Goal: Information Seeking & Learning: Learn about a topic

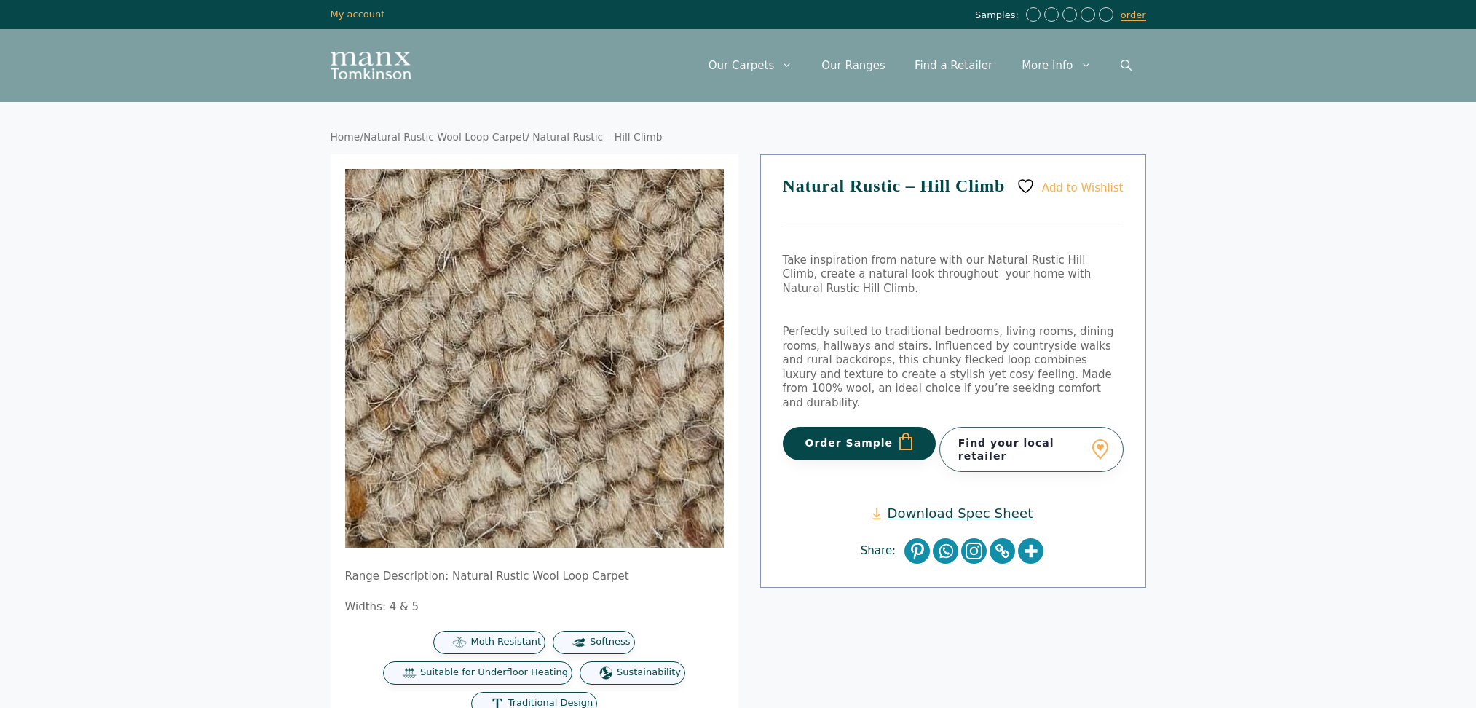
scroll to position [97, 0]
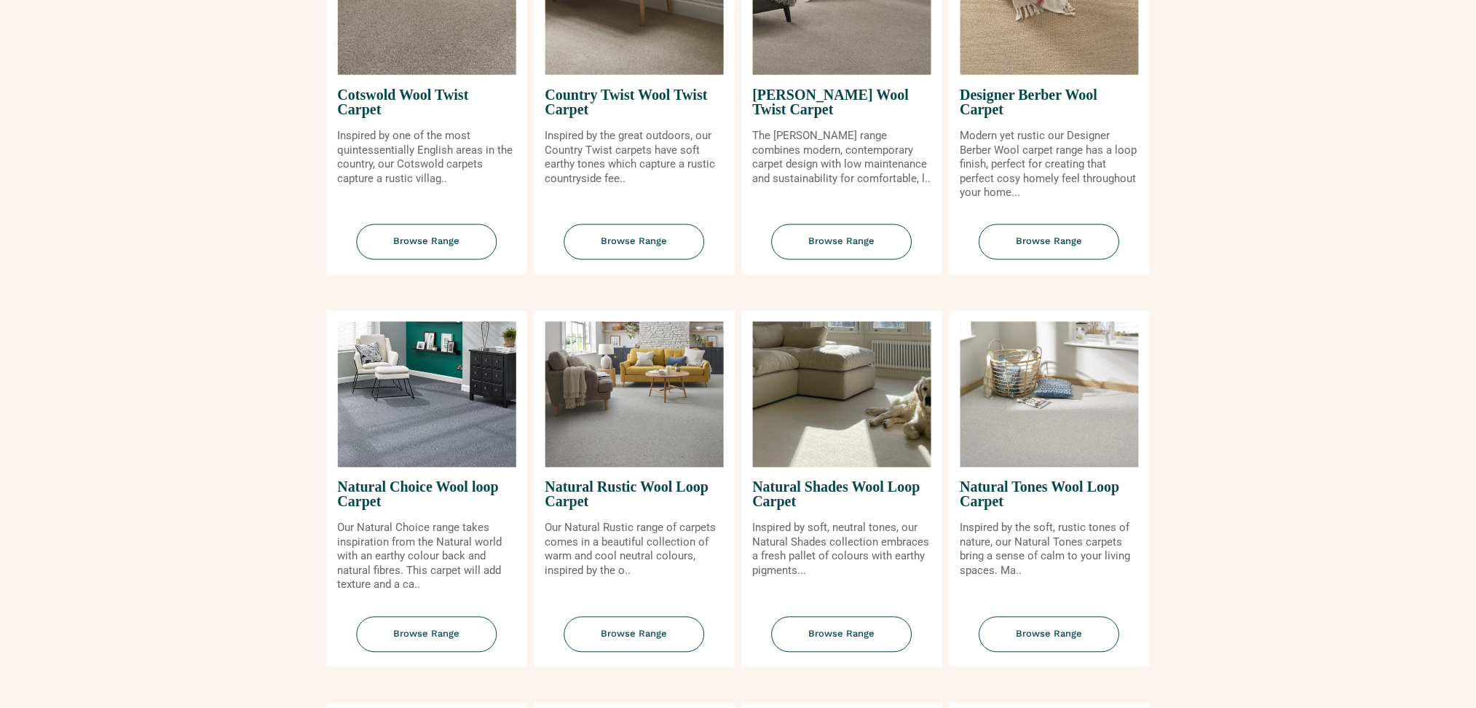
scroll to position [776, 0]
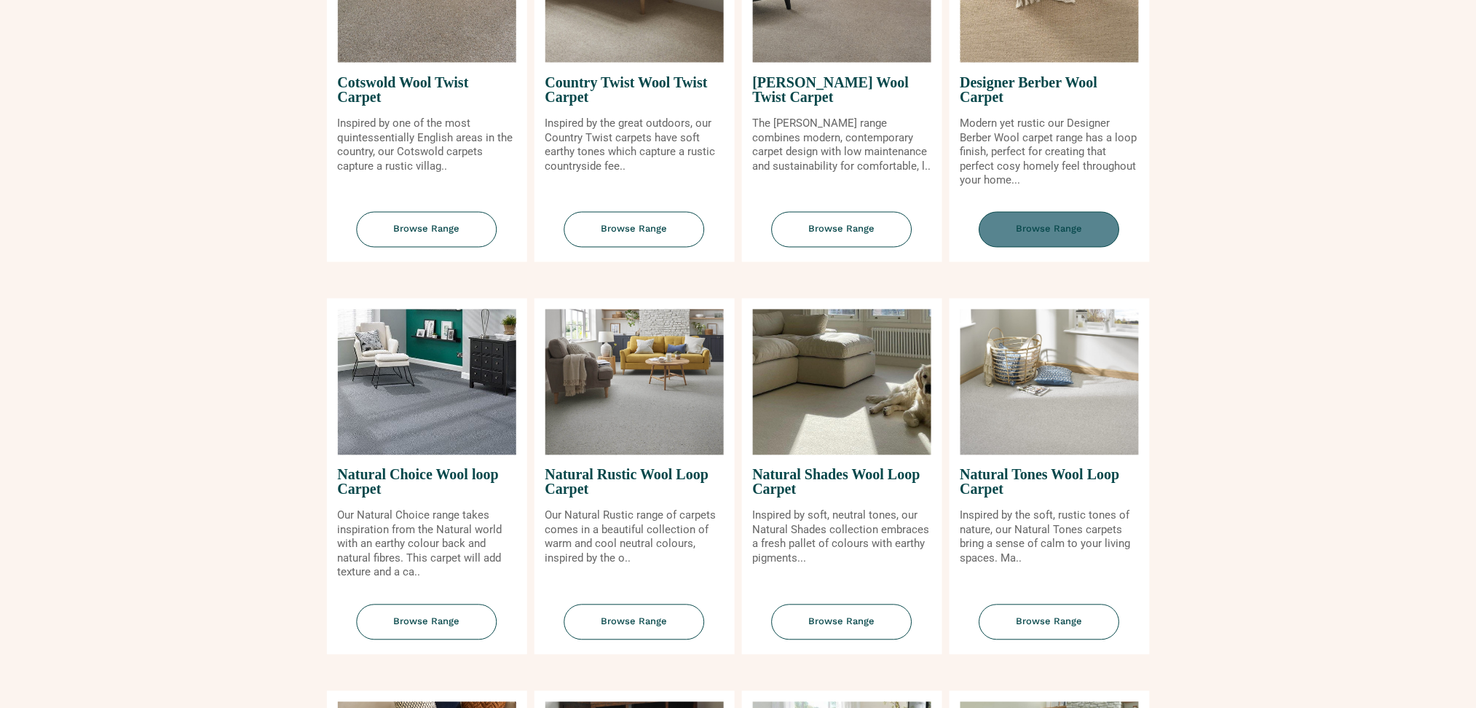
click at [1001, 221] on span "Browse Range" at bounding box center [1050, 230] width 141 height 36
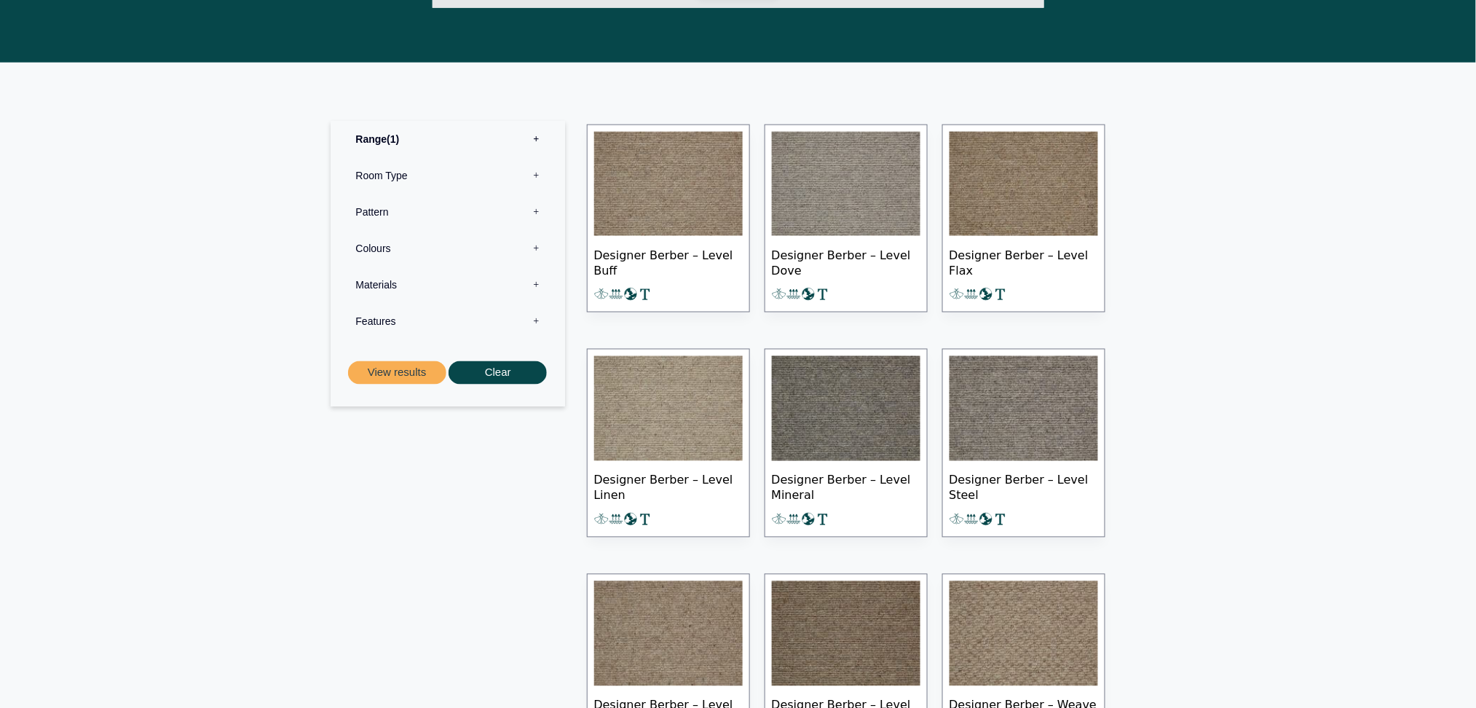
scroll to position [679, 0]
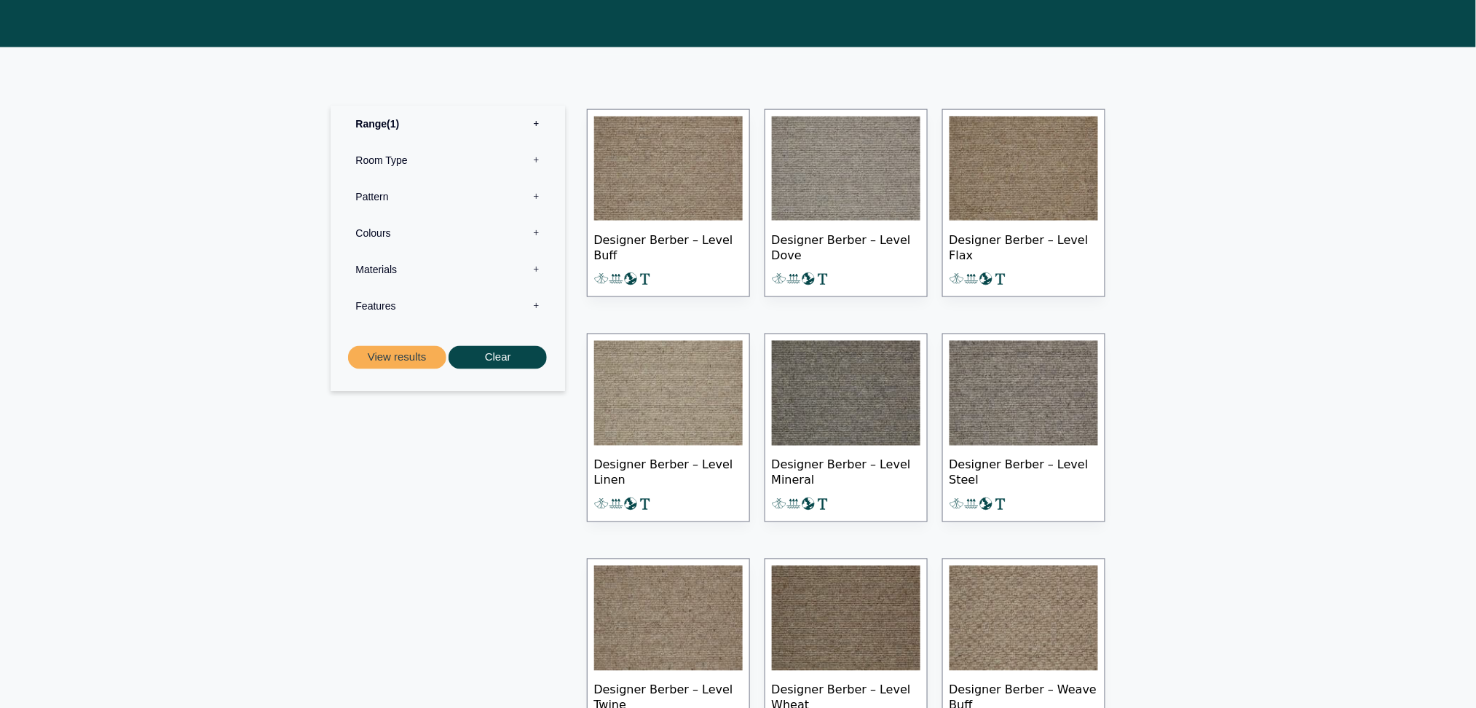
click at [690, 380] on img at bounding box center [668, 393] width 149 height 105
